Goal: Obtain resource: Download file/media

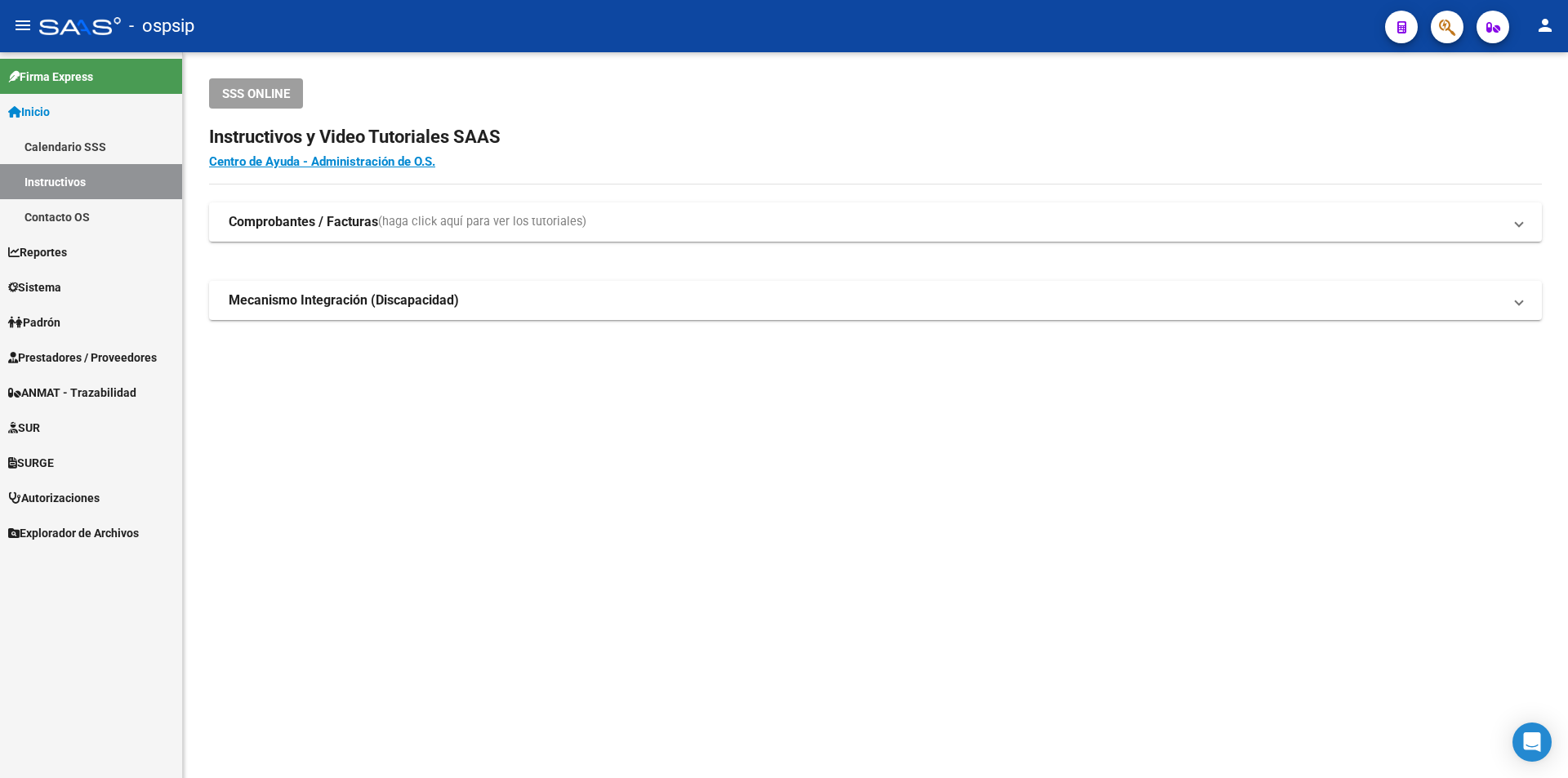
click at [85, 343] on link "Prestadores / Proveedores" at bounding box center [91, 357] width 182 height 35
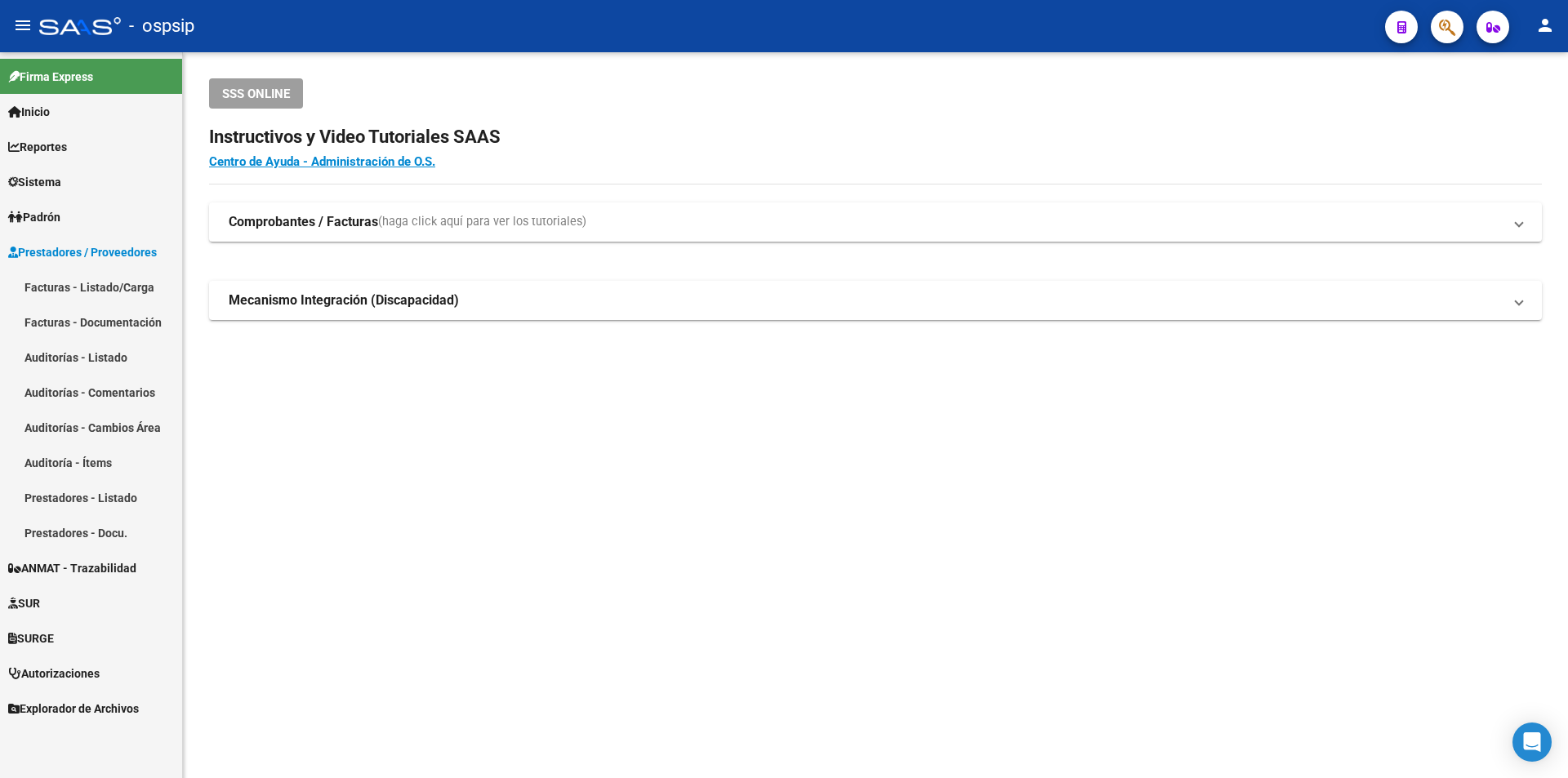
click at [85, 380] on mat-nav-list "Facturas - Listado/Carga Facturas - Documentación Auditorías - Listado Auditorí…" at bounding box center [91, 410] width 182 height 281
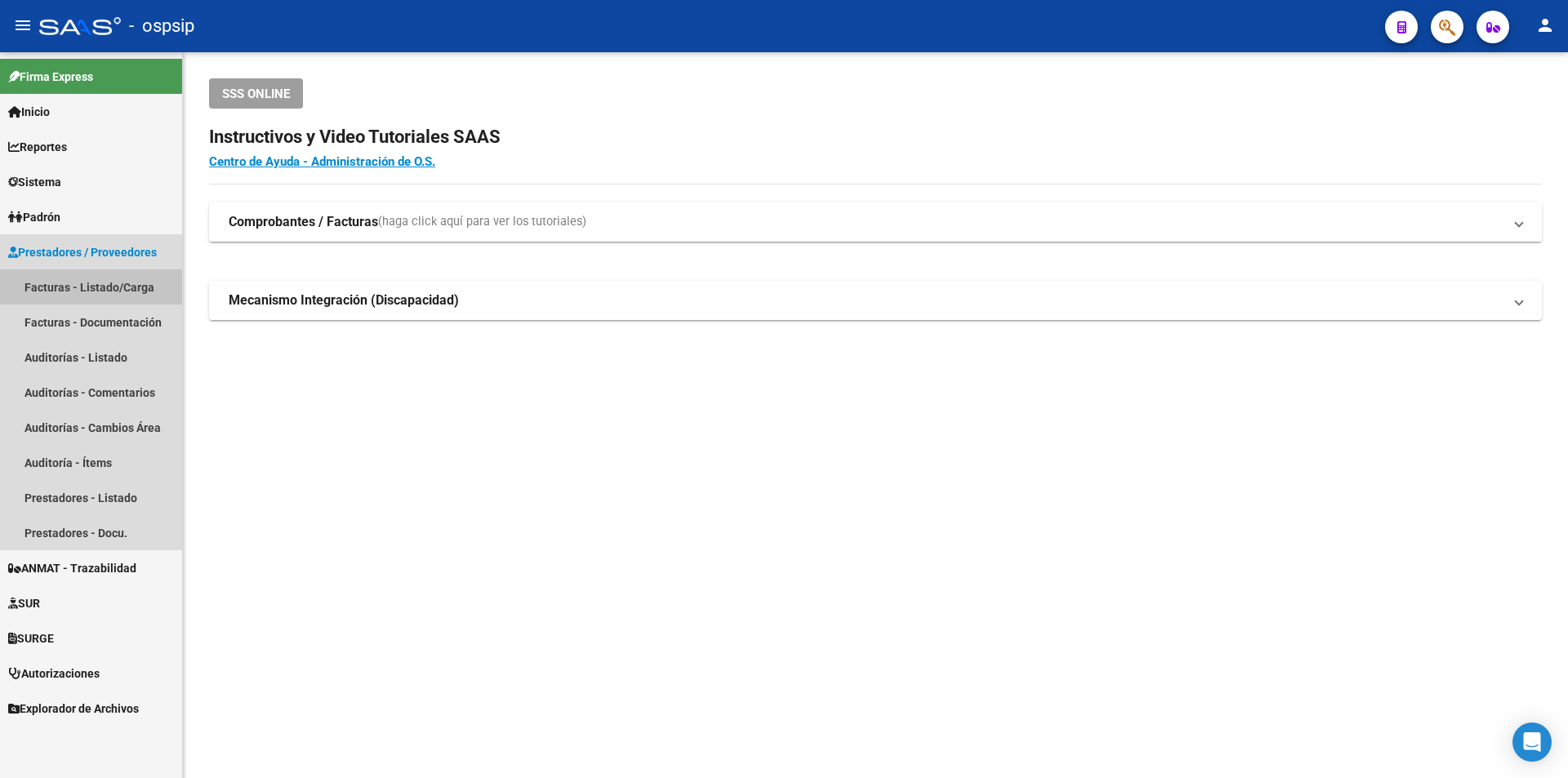
click at [114, 286] on link "Facturas - Listado/Carga" at bounding box center [91, 287] width 182 height 35
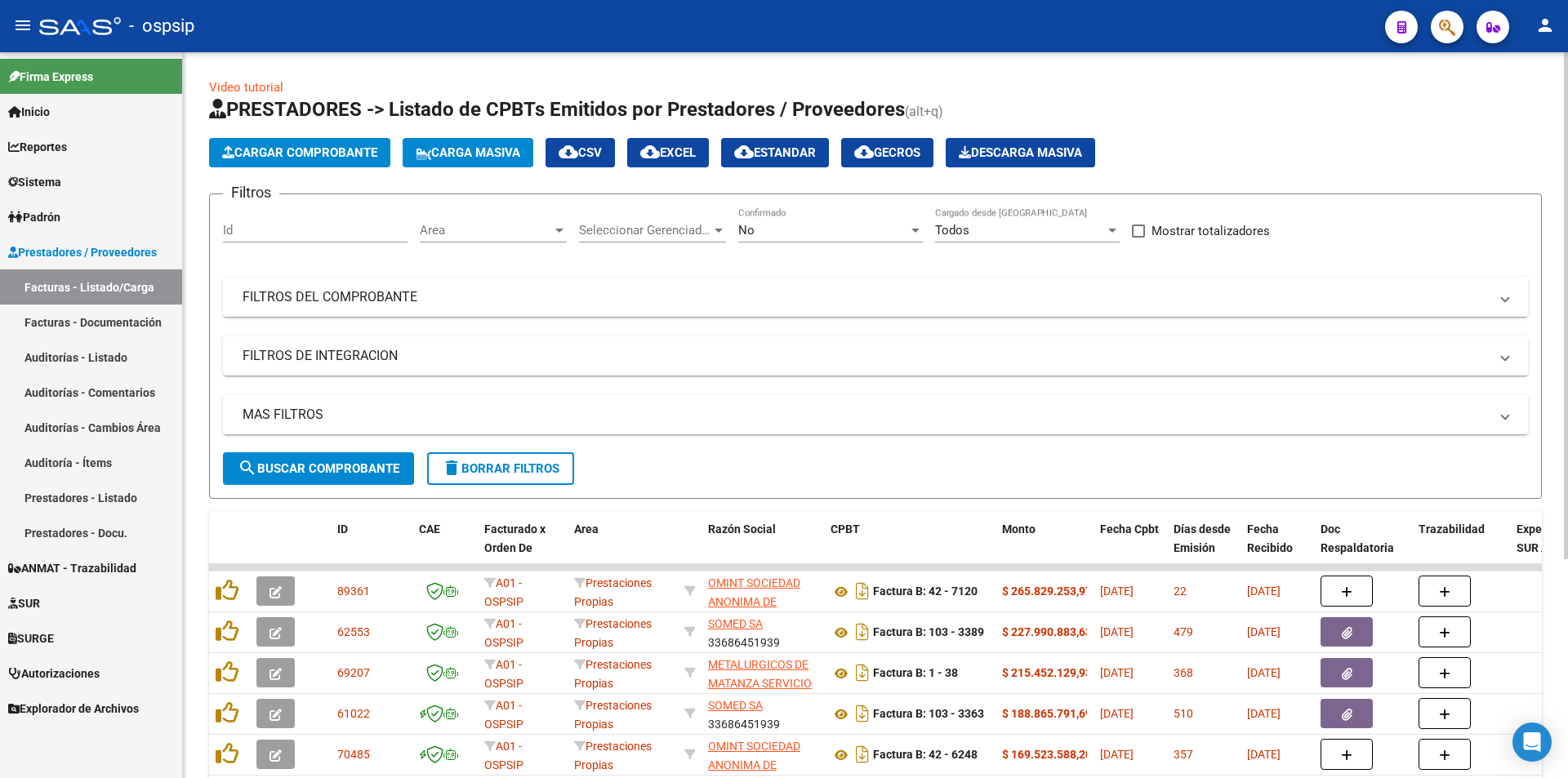
click at [456, 329] on div "Filtros Id Area Area Seleccionar Gerenciador Seleccionar Gerenciador No Confirm…" at bounding box center [875, 330] width 1305 height 245
click at [468, 300] on mat-panel-title "FILTROS DEL COMPROBANTE" at bounding box center [865, 298] width 1247 height 18
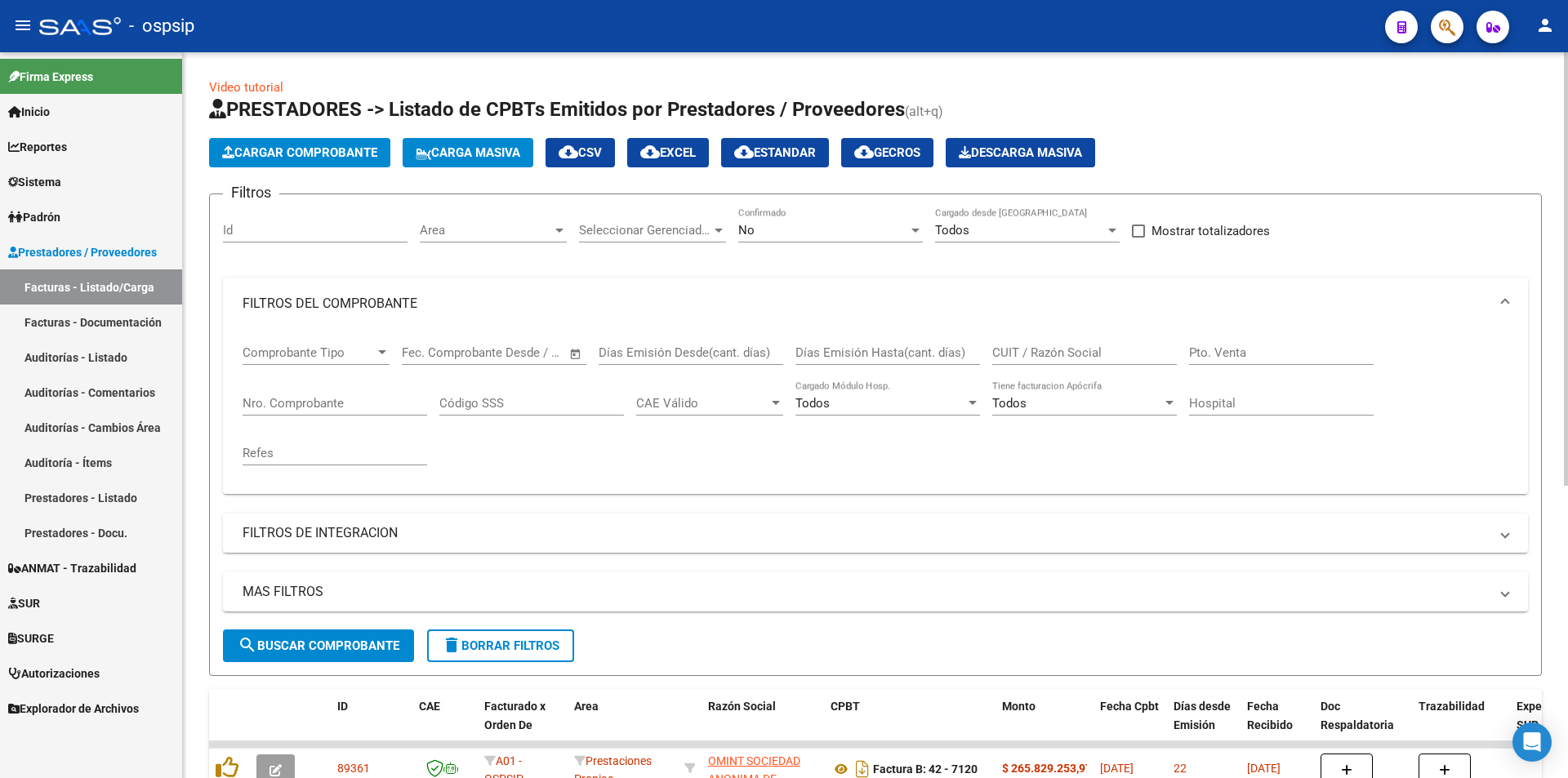
click at [1224, 333] on div "Pto. Venta" at bounding box center [1280, 347] width 185 height 35
click at [1227, 335] on div "Pto. Venta" at bounding box center [1280, 347] width 185 height 35
type input "10"
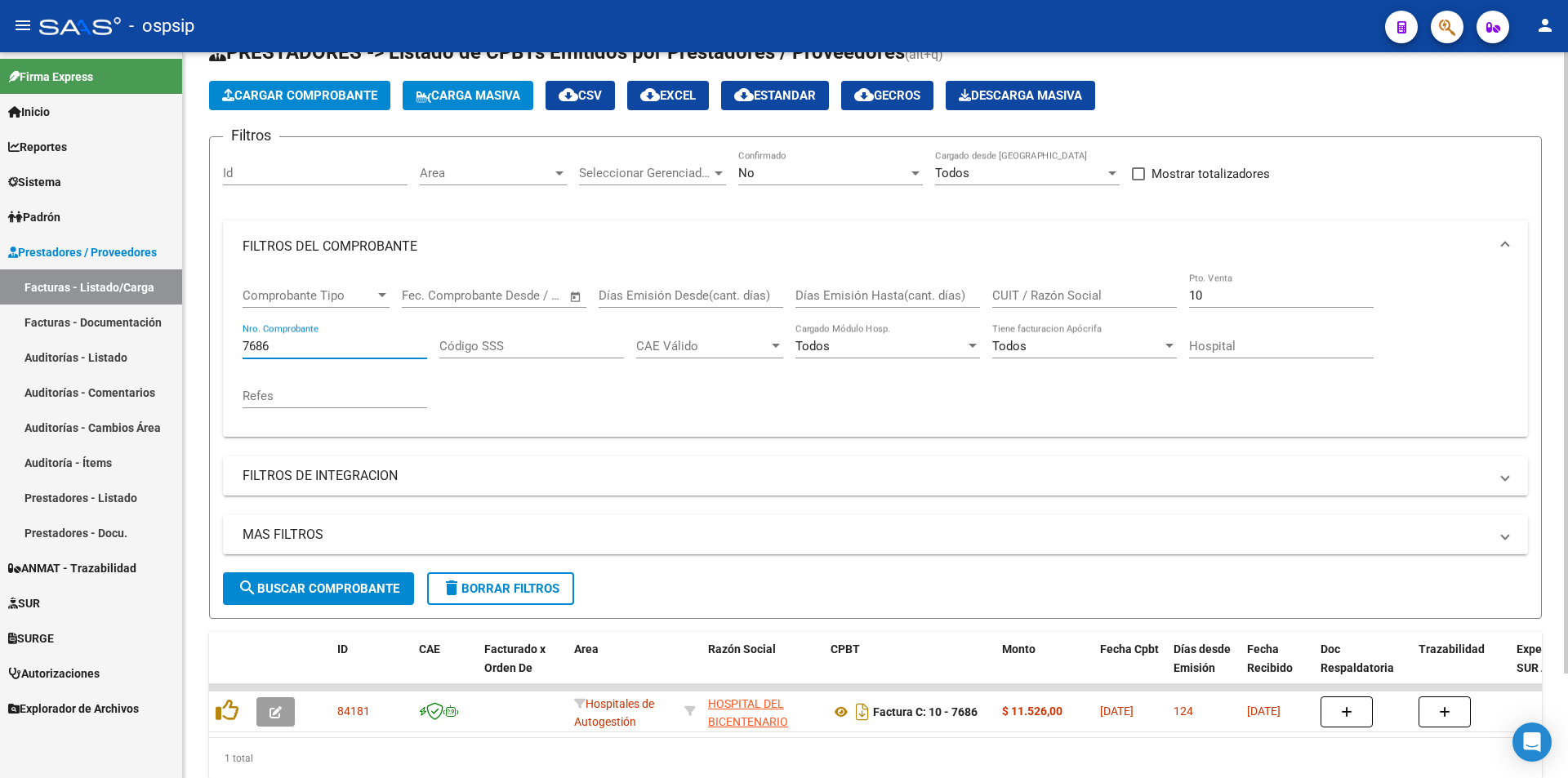
scroll to position [122, 0]
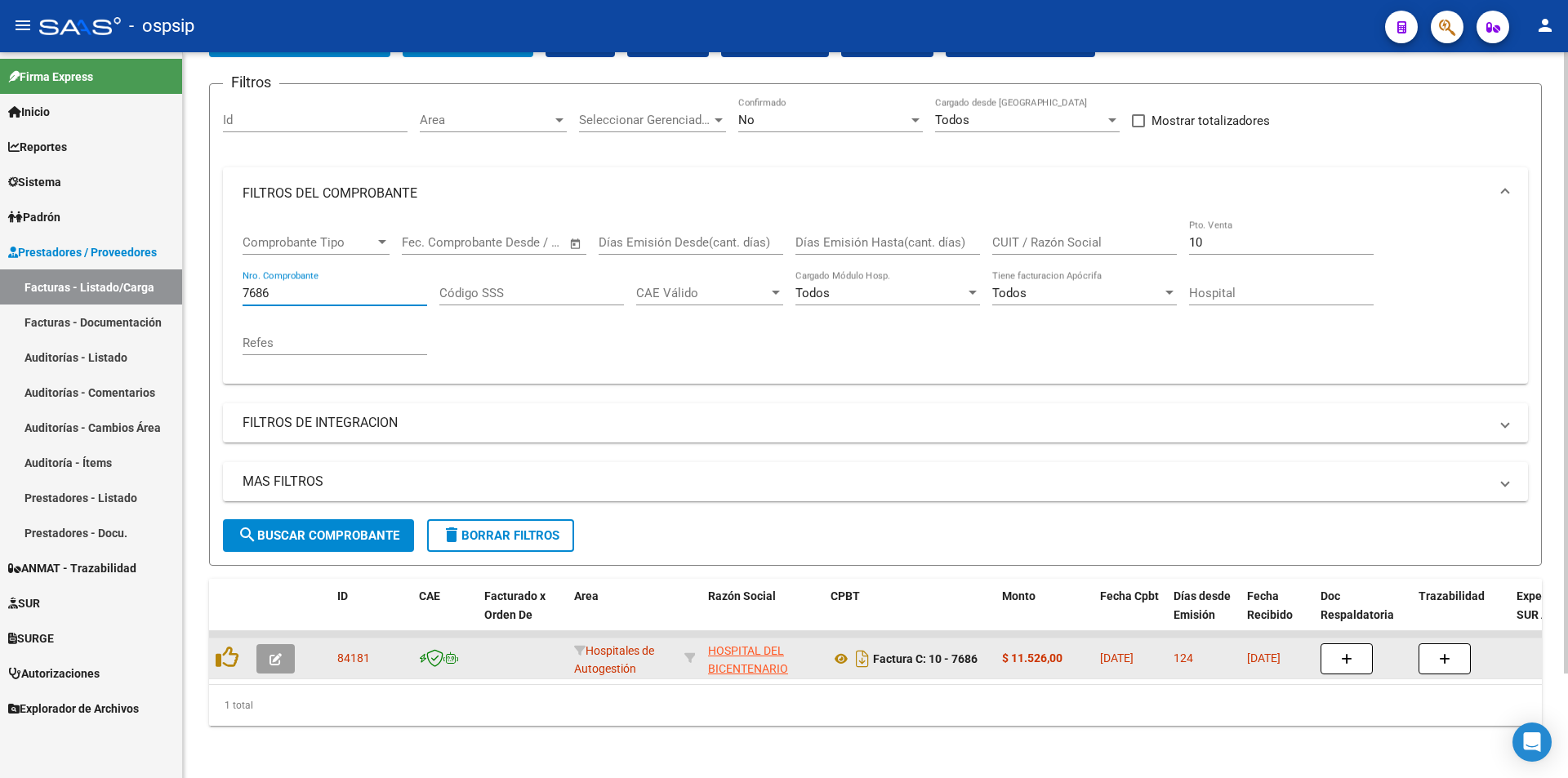
type input "7686"
click at [741, 648] on app-link-go-to "HOSPITAL DEL BICENTENARIO [PERSON_NAME]" at bounding box center [762, 670] width 109 height 55
click at [842, 649] on icon at bounding box center [840, 659] width 21 height 19
